Goal: Download file/media

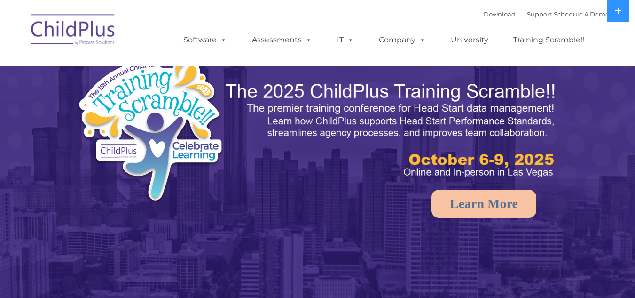
select select "MEDIUM"
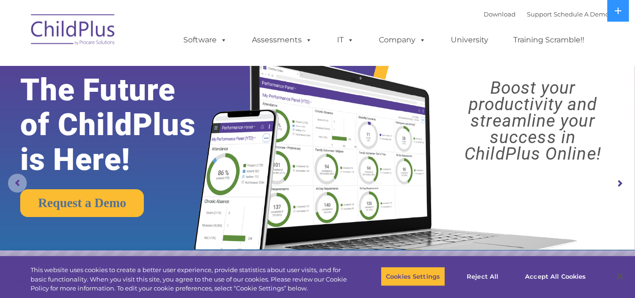
click at [20, 185] on rs-arrow at bounding box center [17, 182] width 19 height 19
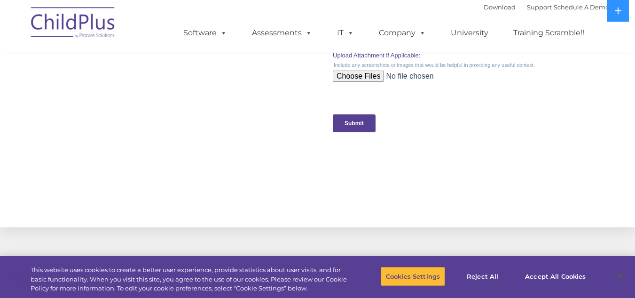
scroll to position [1090, 0]
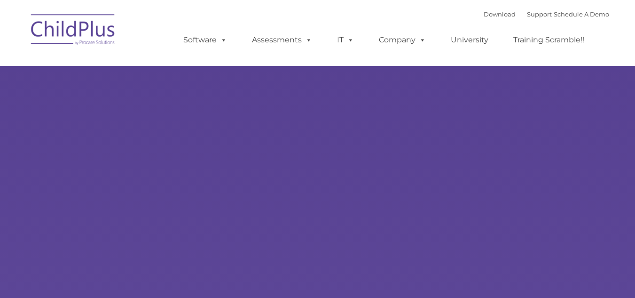
type input ""
select select "MEDIUM"
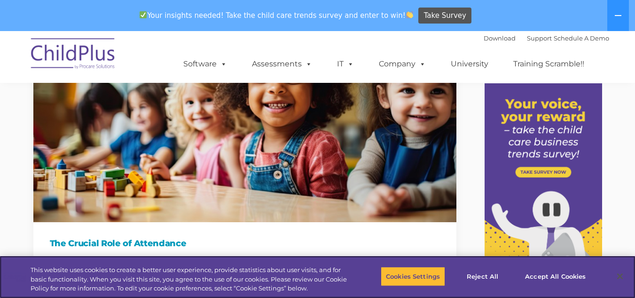
scroll to position [177, 0]
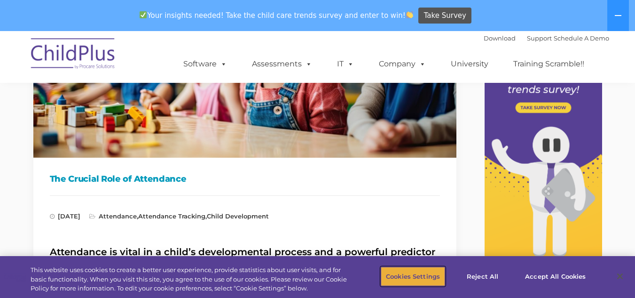
click at [413, 283] on button "Cookies Settings" at bounding box center [413, 276] width 64 height 20
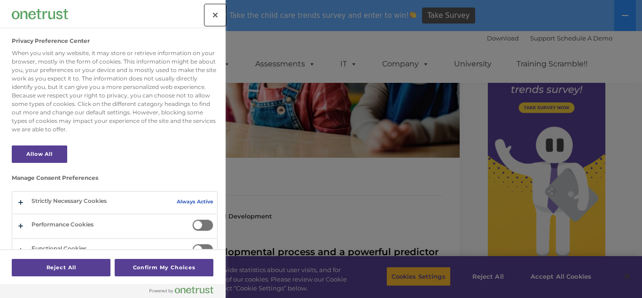
click at [213, 14] on button "Close" at bounding box center [215, 15] width 21 height 21
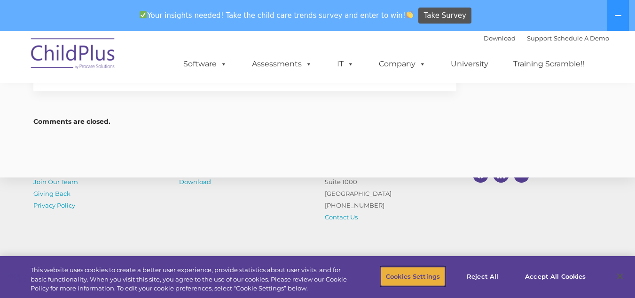
scroll to position [1226, 0]
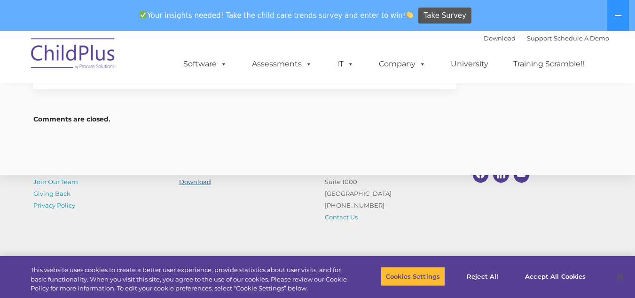
click at [191, 183] on link "Download" at bounding box center [195, 182] width 32 height 8
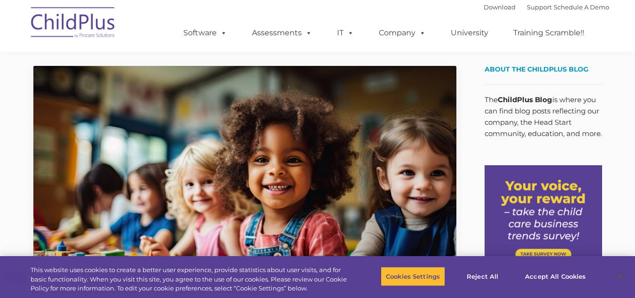
scroll to position [1195, 0]
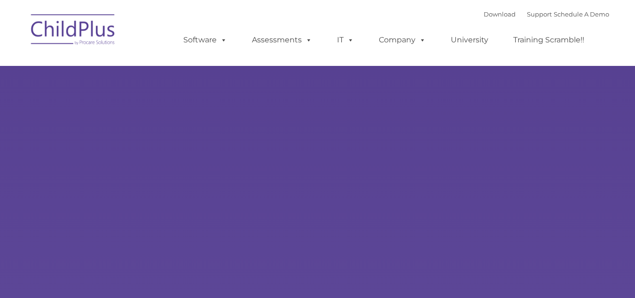
type input ""
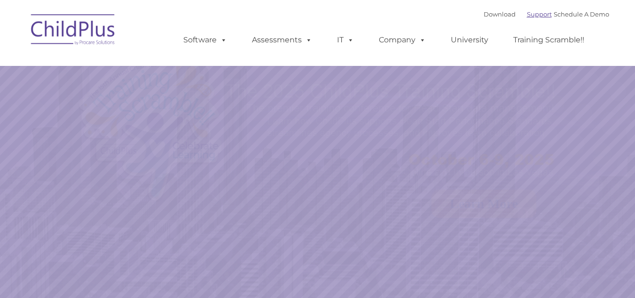
select select "MEDIUM"
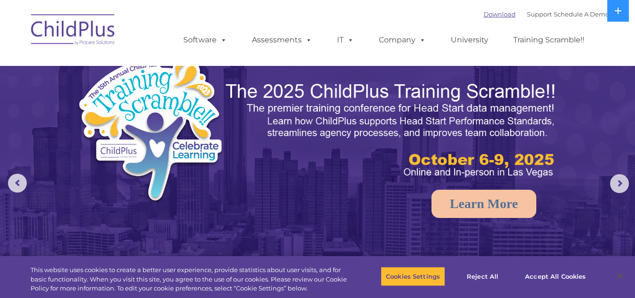
click at [492, 13] on link "Download" at bounding box center [500, 14] width 32 height 8
